Goal: Information Seeking & Learning: Understand process/instructions

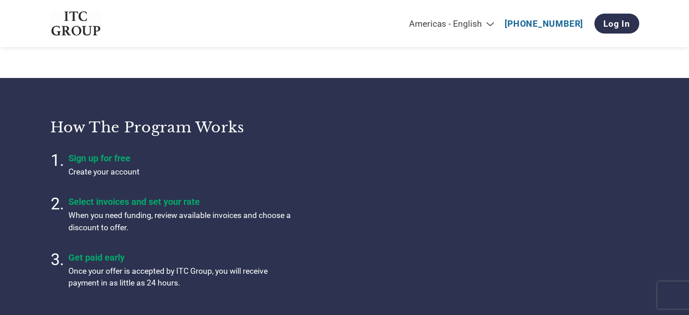
scroll to position [239, 0]
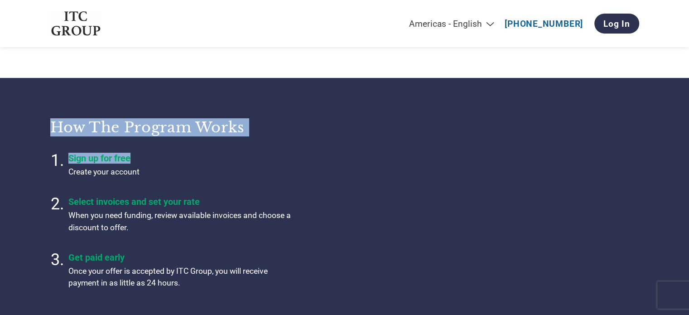
drag, startPoint x: 130, startPoint y: 159, endPoint x: 52, endPoint y: 124, distance: 85.7
click at [52, 124] on div "How the program works Sign up for free Create your account Select invoices and …" at bounding box center [203, 203] width 306 height 193
drag, startPoint x: 139, startPoint y: 174, endPoint x: 50, endPoint y: 125, distance: 102.4
click at [50, 125] on div "How the program works Sign up for free Create your account Select invoices and …" at bounding box center [203, 203] width 306 height 193
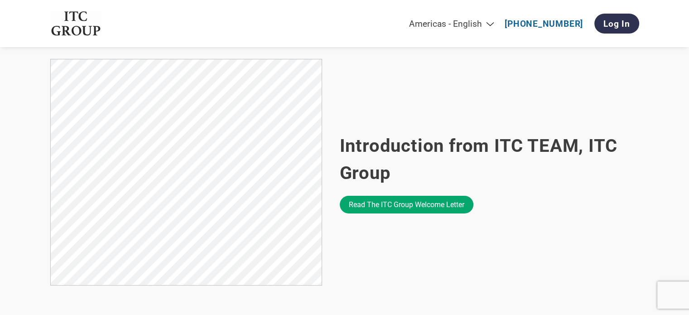
scroll to position [553, 0]
click at [395, 129] on div "Introduction from ITC TEAM, ITC Group Read the ITC Group welcome letter" at bounding box center [489, 173] width 299 height 228
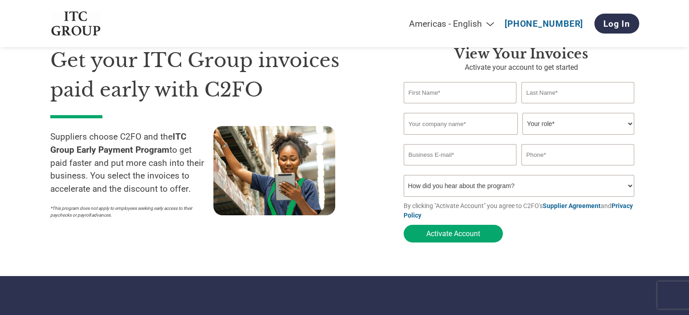
scroll to position [0, 0]
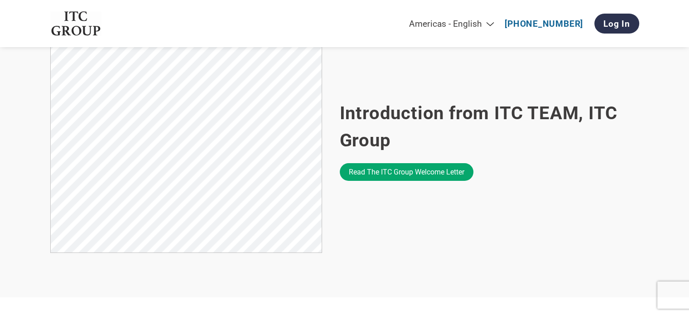
scroll to position [587, 0]
